Goal: Task Accomplishment & Management: Use online tool/utility

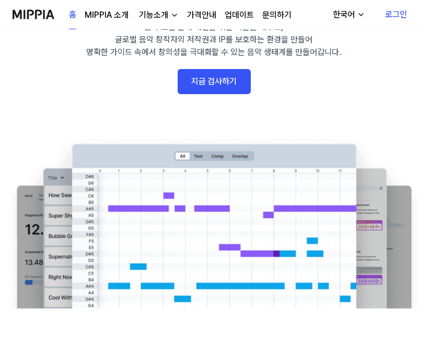
scroll to position [105, 0]
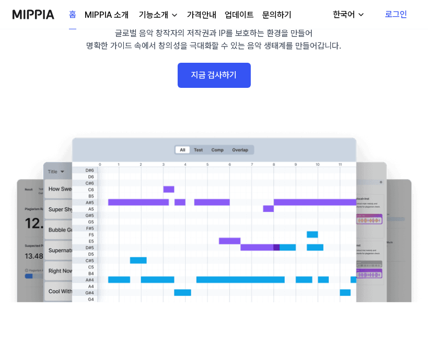
click at [222, 77] on link "지금 검사하기" at bounding box center [214, 75] width 73 height 25
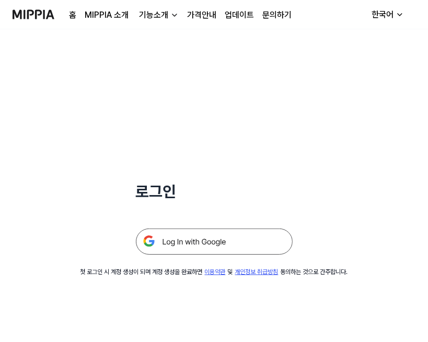
scroll to position [105, 0]
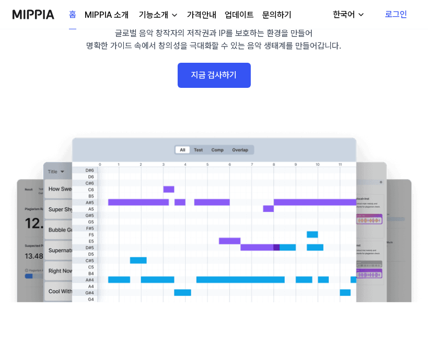
click at [158, 16] on div "기능소개" at bounding box center [153, 15] width 33 height 13
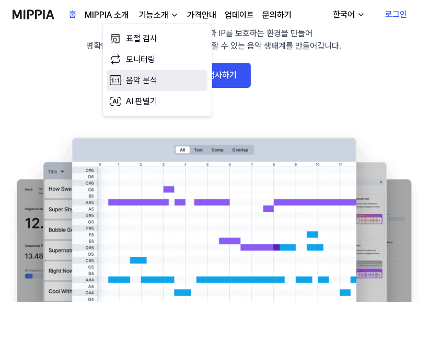
click at [141, 82] on link "음악 분석" at bounding box center [157, 80] width 100 height 21
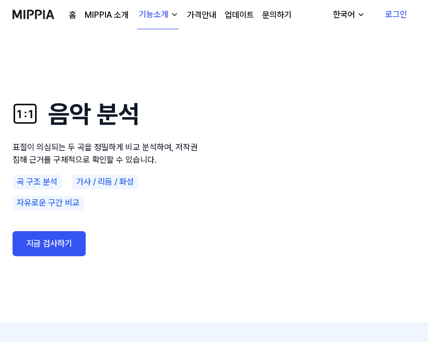
click at [202, 17] on link "가격안내" at bounding box center [201, 15] width 29 height 13
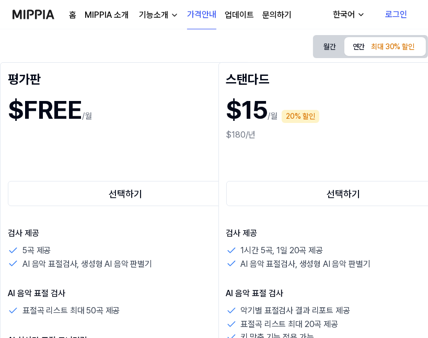
scroll to position [105, 0]
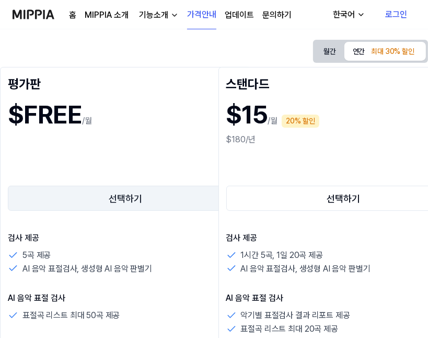
click at [138, 199] on button "선택하기" at bounding box center [125, 198] width 235 height 25
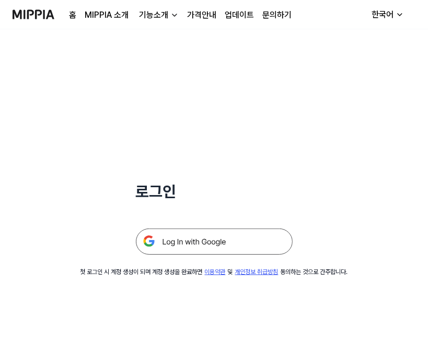
click at [194, 244] on img at bounding box center [214, 241] width 157 height 26
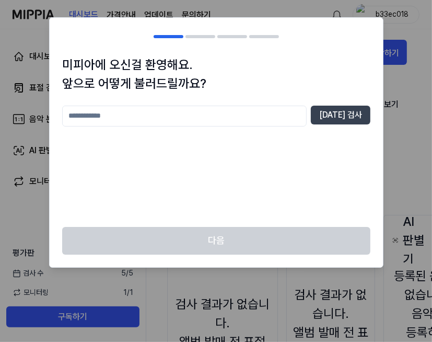
click at [200, 121] on input "text" at bounding box center [184, 116] width 245 height 21
type input "*"
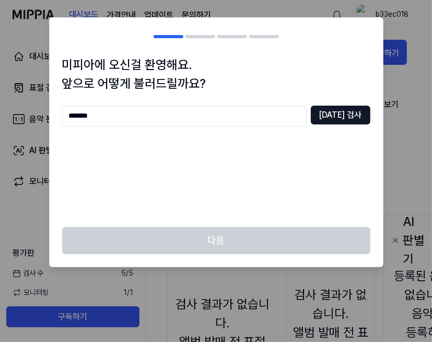
type input "*******"
click at [349, 118] on button "중복 검사" at bounding box center [341, 115] width 60 height 19
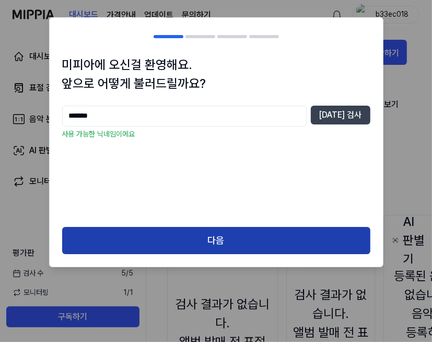
click at [230, 241] on button "다음" at bounding box center [216, 241] width 308 height 28
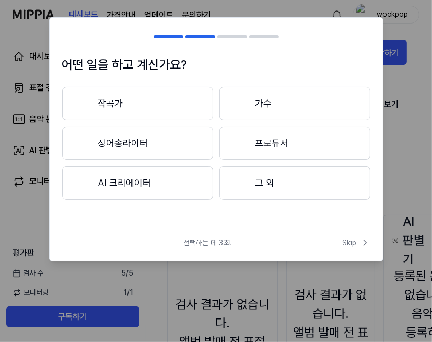
click at [274, 144] on button "프로듀서" at bounding box center [294, 142] width 151 height 33
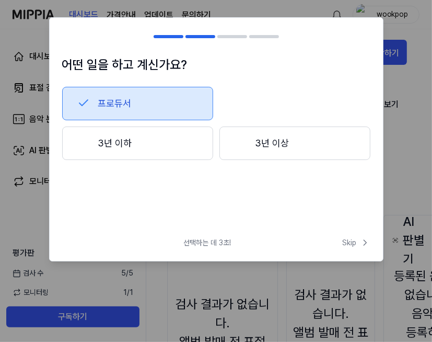
click at [166, 143] on button "3년 이하" at bounding box center [137, 142] width 151 height 33
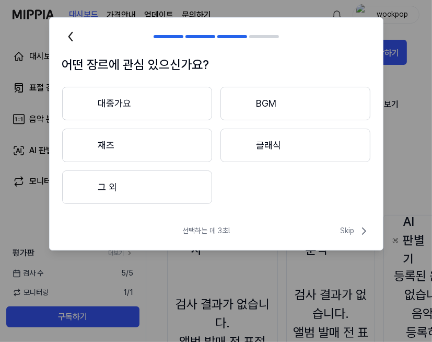
click at [154, 103] on button "대중가요" at bounding box center [137, 103] width 150 height 33
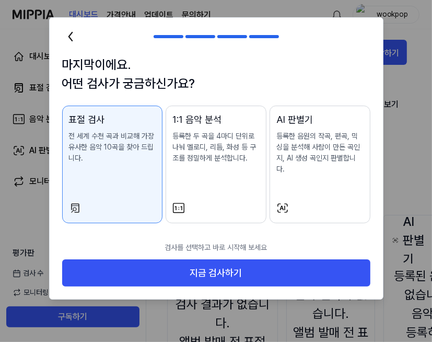
click at [222, 163] on p "등록한 두 곡을 4마디 단위로 나눠 멜로디, 리듬, 화성 등 구조를 정밀하게 분석합니다." at bounding box center [215, 147] width 87 height 33
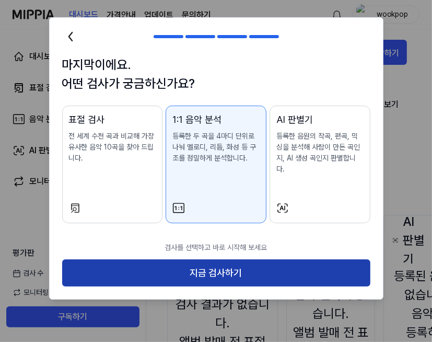
click at [216, 260] on button "지금 검사하기" at bounding box center [216, 273] width 308 height 28
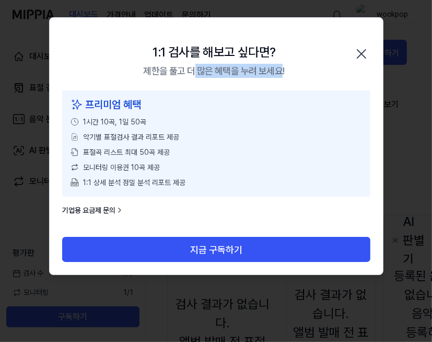
drag, startPoint x: 193, startPoint y: 72, endPoint x: 281, endPoint y: 72, distance: 87.8
click at [281, 72] on div "제한을 풀고 더 많은 혜택을 누려 보세요!" at bounding box center [213, 71] width 141 height 14
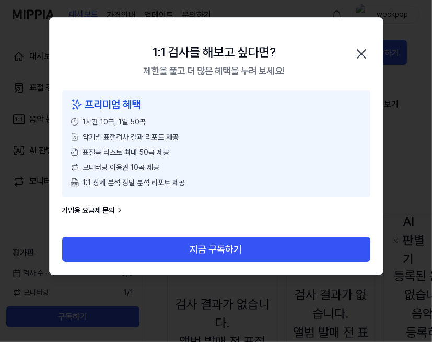
click at [171, 60] on div "1:1 검사를 해보고 싶다면?" at bounding box center [214, 52] width 123 height 19
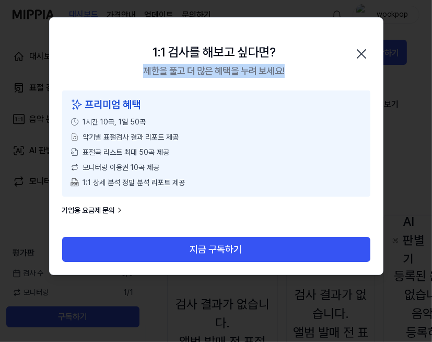
drag, startPoint x: 145, startPoint y: 72, endPoint x: 295, endPoint y: 70, distance: 150.0
click at [295, 70] on div "1:1 검사를 해보고 싶다면? 제한을 풀고 더 많은 혜택을 누려 보세요! 닫기" at bounding box center [216, 54] width 333 height 73
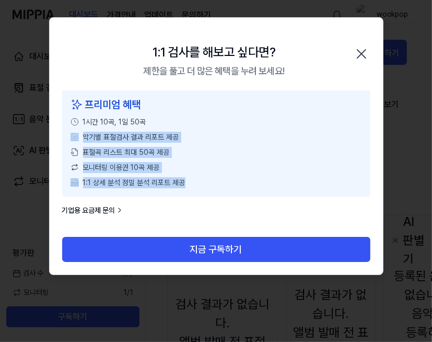
drag, startPoint x: 79, startPoint y: 133, endPoint x: 219, endPoint y: 189, distance: 150.8
click at [204, 186] on div "프리미엄 혜택 1시간 10곡, 1일 50곡 악기별 표절검사 결과 리포트 제공 표절곡 리스트 최대 50곡 제공 모니터링 이용권 10곡 제공 1:…" at bounding box center [216, 143] width 308 height 106
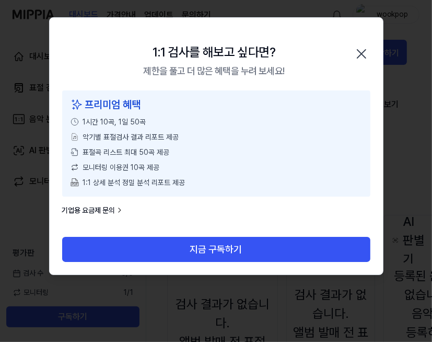
click at [267, 201] on div "프리미엄 혜택 1시간 10곡, 1일 50곡 악기별 표절검사 결과 리포트 제공 표절곡 리스트 최대 50곡 제공 모니터링 이용권 10곡 제공 1:…" at bounding box center [216, 163] width 333 height 146
click at [100, 208] on link "기업용 요금제 문의" at bounding box center [93, 210] width 62 height 11
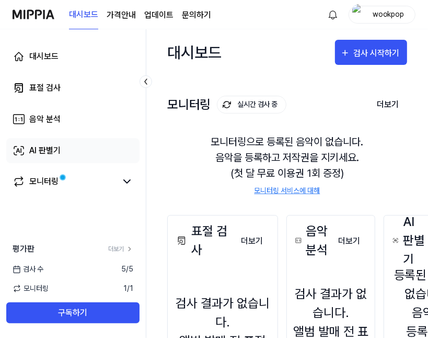
click at [41, 151] on div "AI 판별기" at bounding box center [44, 150] width 31 height 13
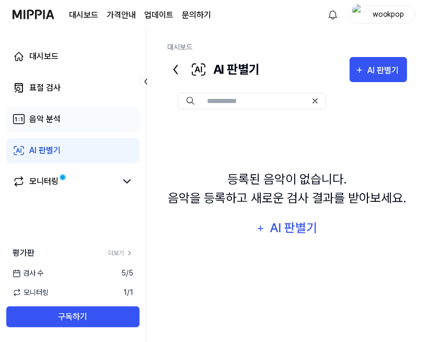
click at [47, 122] on div "음악 분석" at bounding box center [44, 119] width 31 height 13
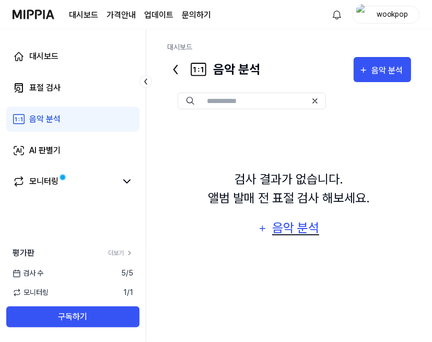
click at [299, 229] on div "음악 분석" at bounding box center [296, 228] width 50 height 20
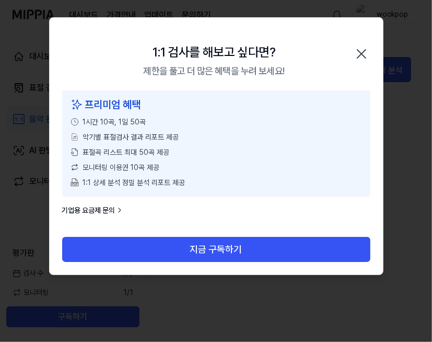
click at [362, 53] on icon "button" at bounding box center [361, 54] width 8 height 8
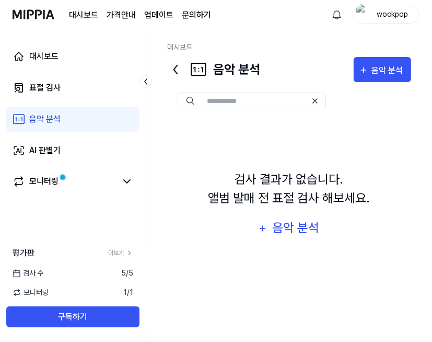
click at [259, 100] on input "text" at bounding box center [257, 100] width 100 height 9
click at [389, 70] on div "음악 분석" at bounding box center [389, 71] width 34 height 14
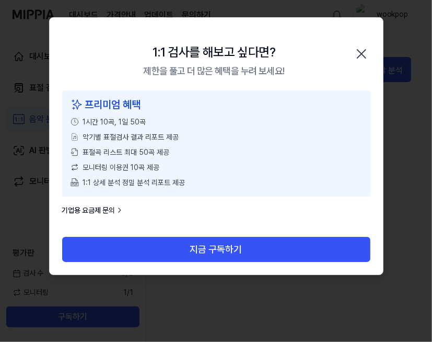
click at [354, 53] on icon "button" at bounding box center [361, 53] width 17 height 17
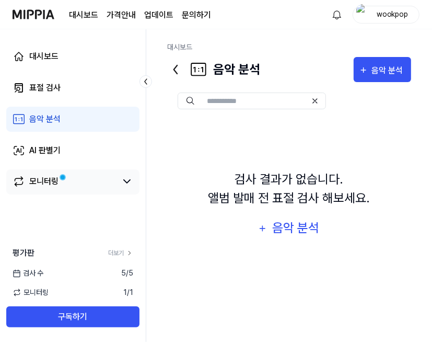
click at [41, 183] on div "모니터링" at bounding box center [43, 181] width 29 height 13
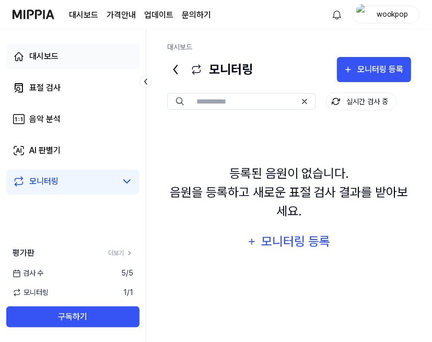
click at [53, 56] on div "대시보드" at bounding box center [43, 56] width 29 height 13
